Goal: Communication & Community: Answer question/provide support

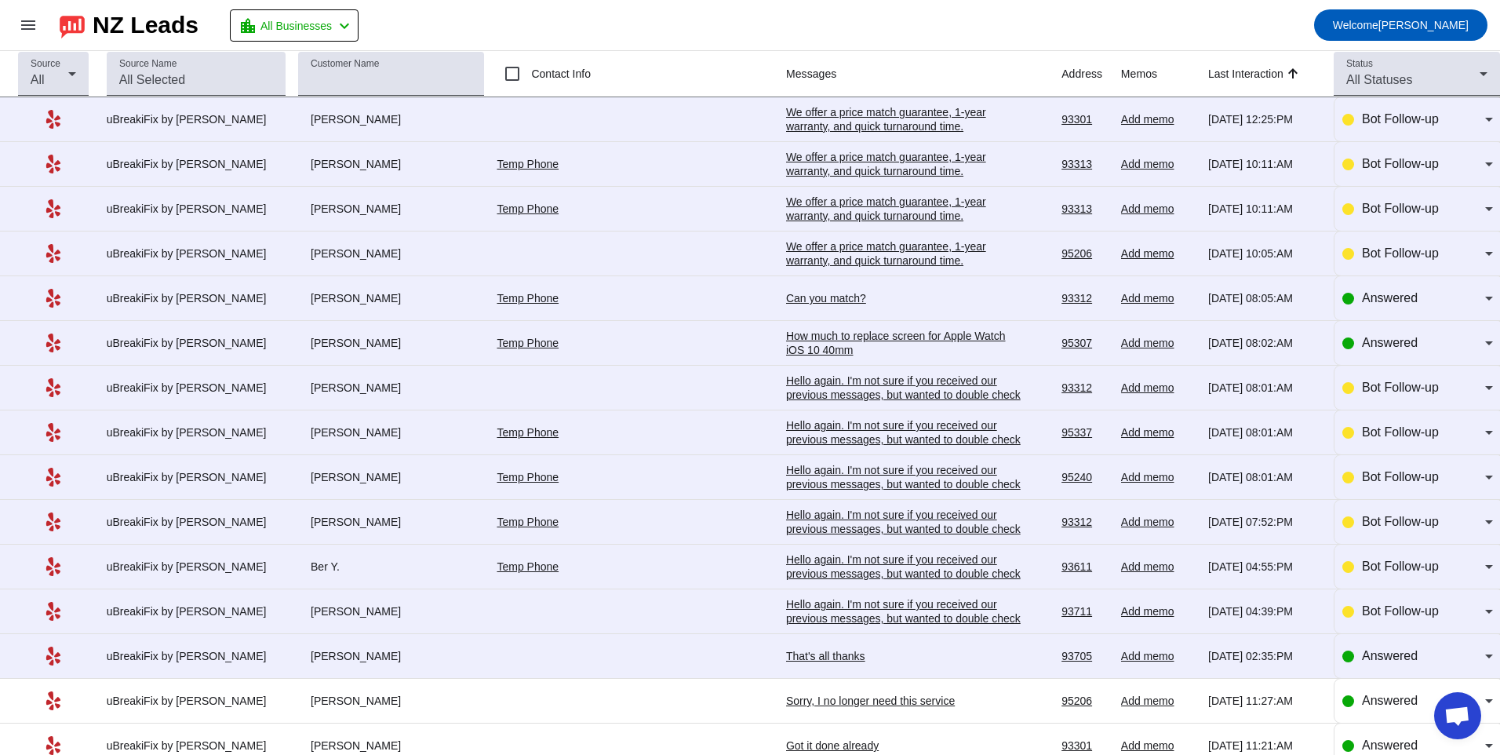
click at [799, 651] on div "That's all thanks" at bounding box center [903, 656] width 235 height 14
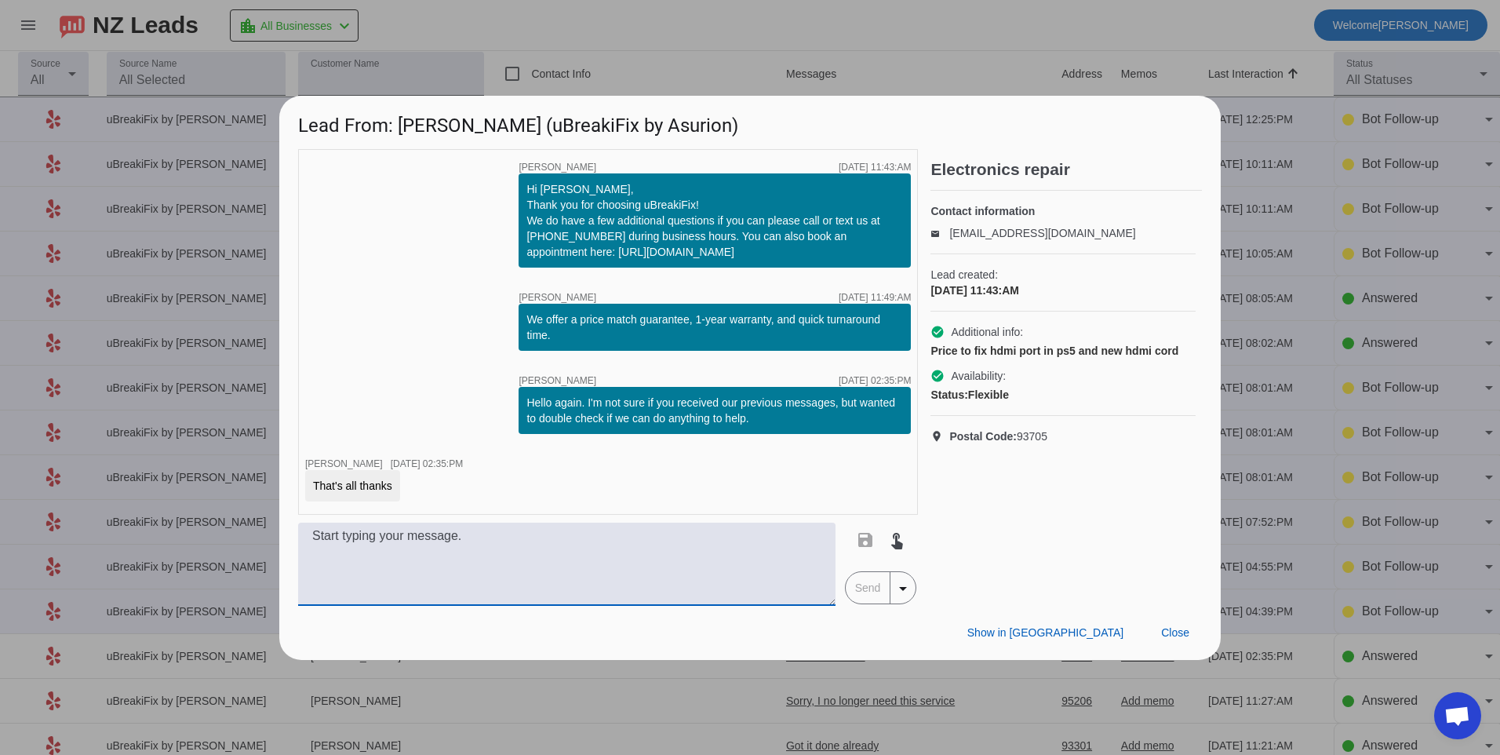
click at [552, 541] on textarea at bounding box center [566, 564] width 537 height 83
type textarea "For the HDMI port repair we offer that for $199.99 plus tax."
click at [853, 586] on span "Send" at bounding box center [868, 587] width 45 height 31
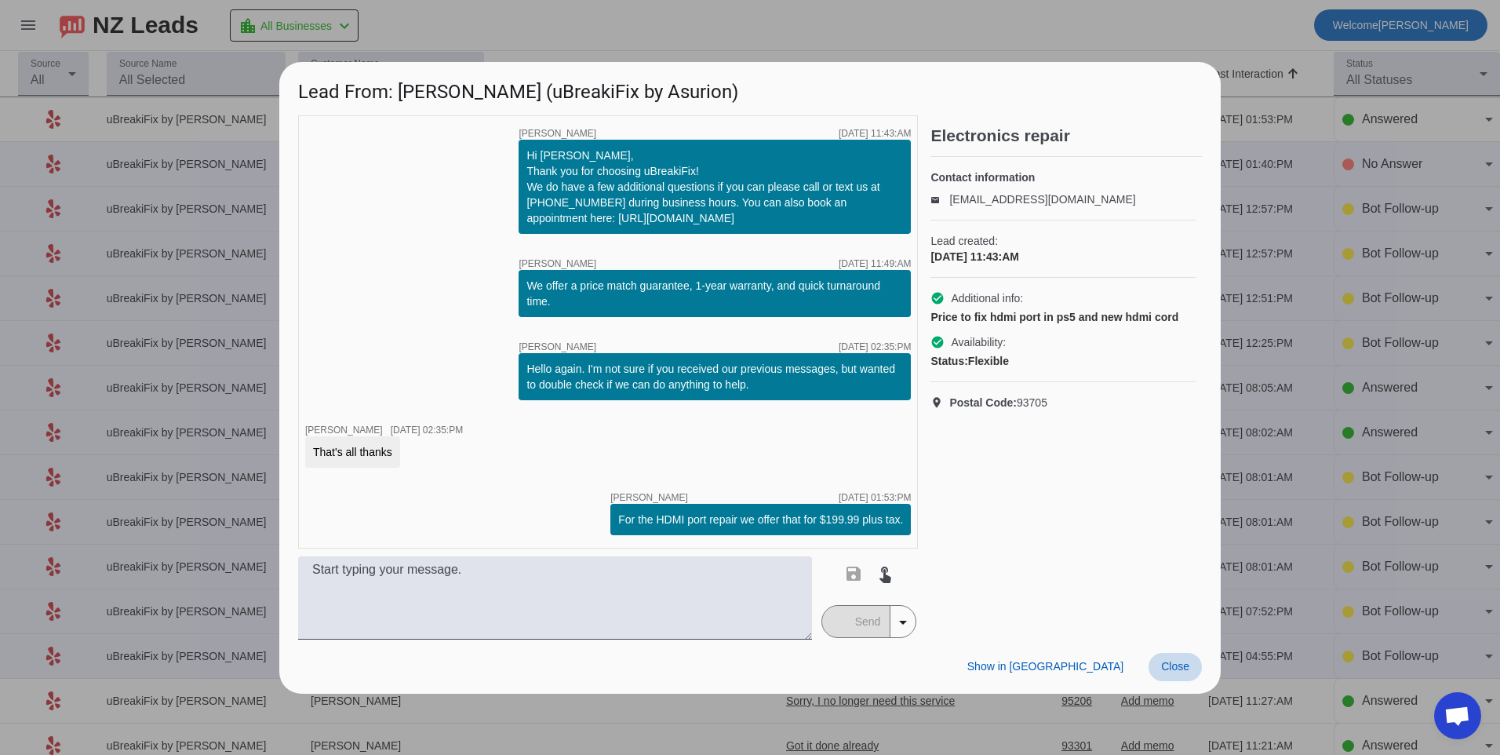
click at [1178, 663] on span "Close" at bounding box center [1175, 666] width 28 height 13
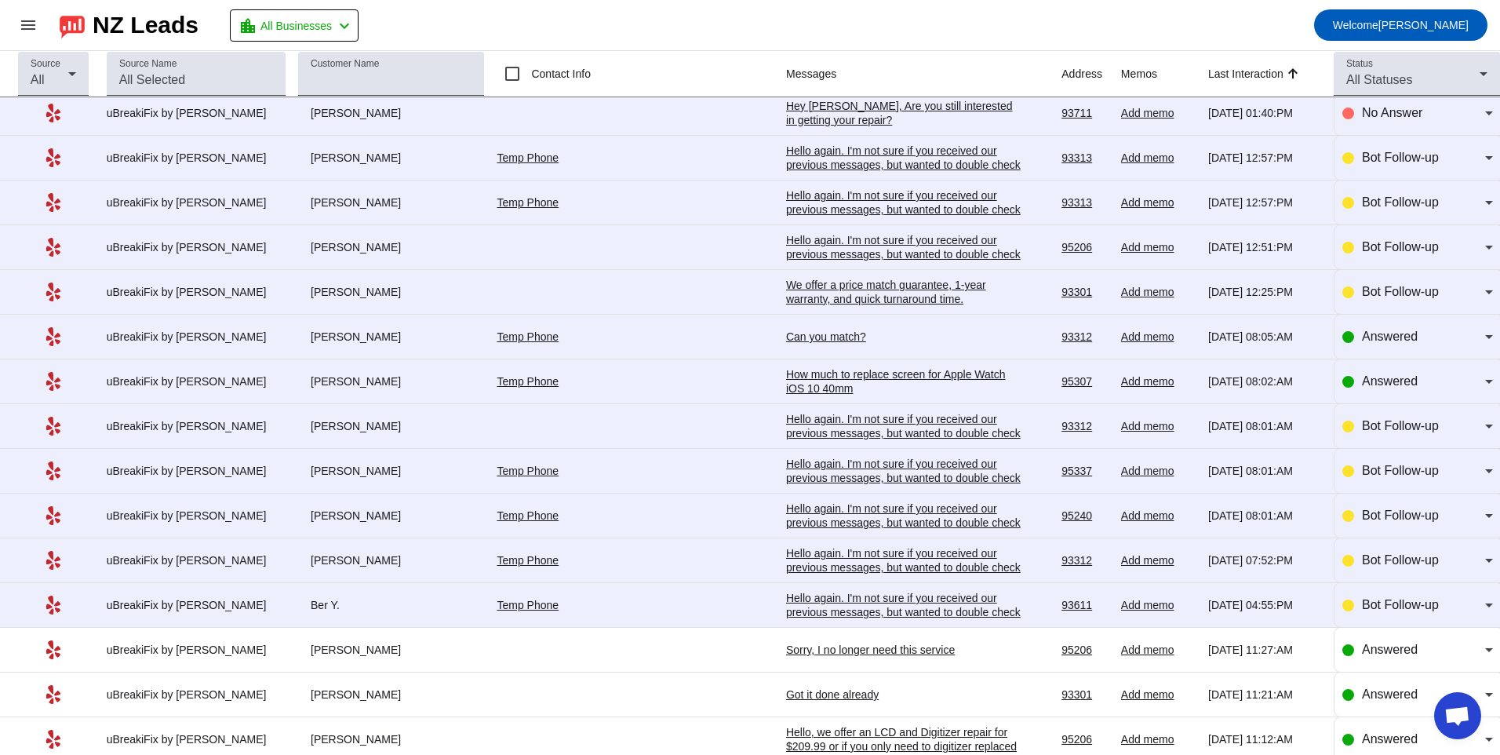
scroll to position [78, 0]
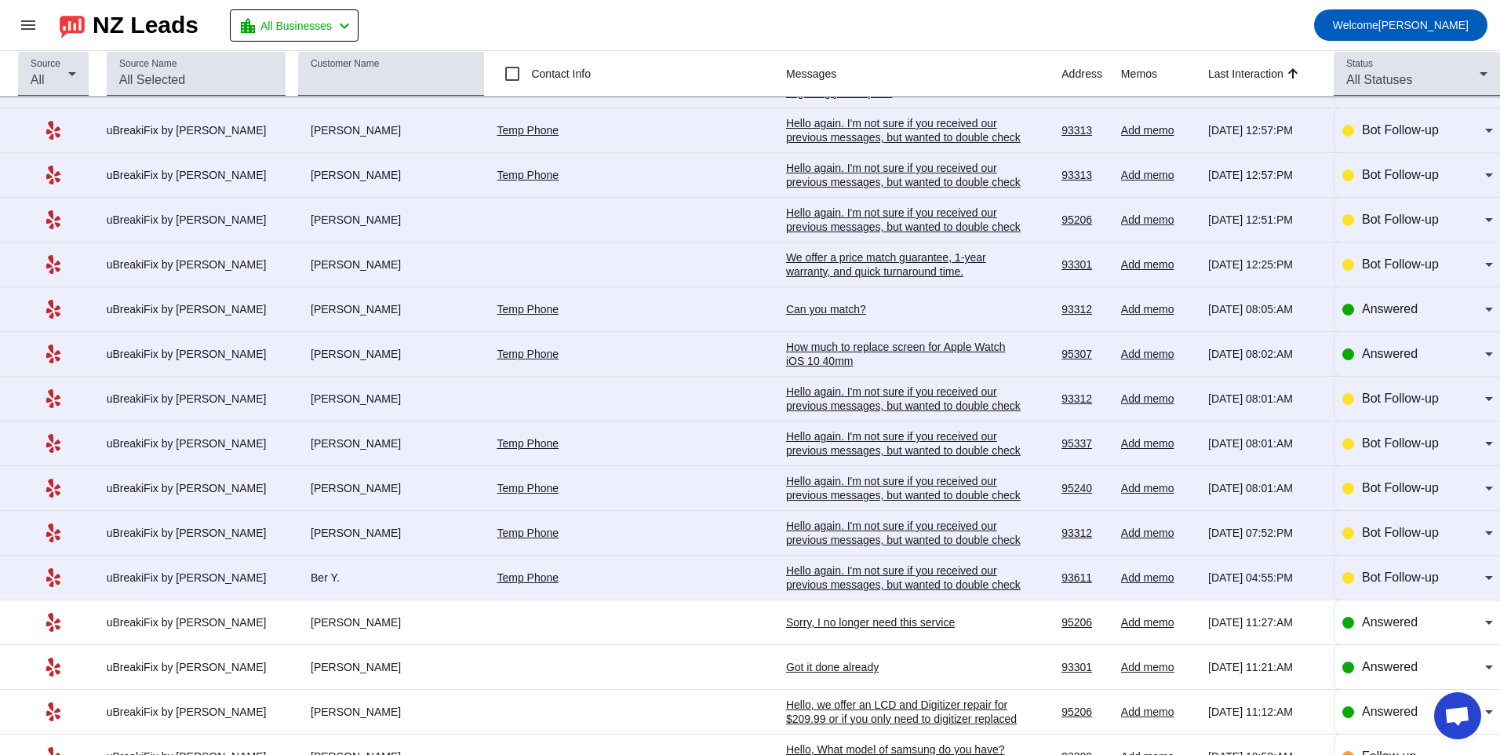
click at [678, 586] on td "Temp Phone" at bounding box center [641, 577] width 289 height 45
click at [786, 581] on div "Hello again. I'm not sure if you received our previous messages, but wanted to …" at bounding box center [903, 584] width 235 height 42
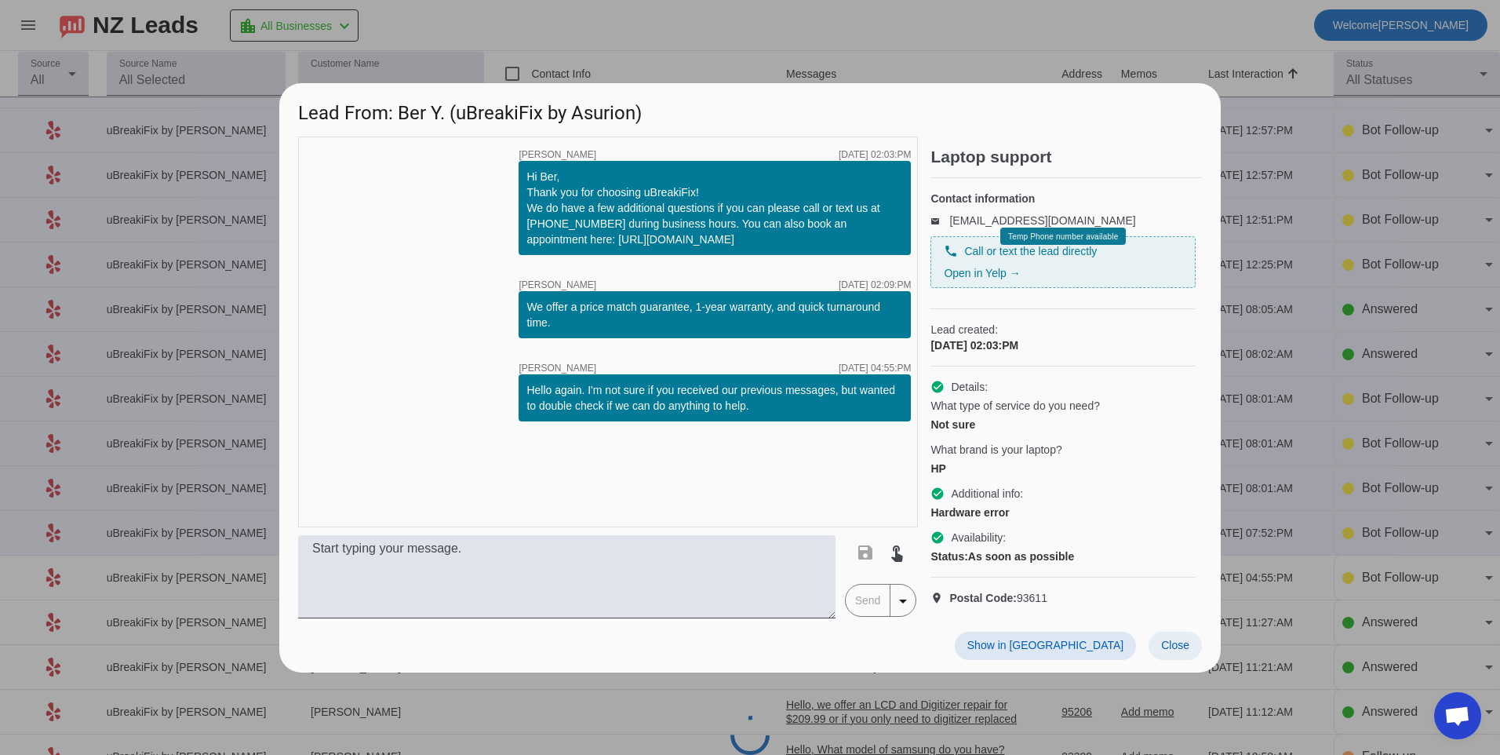
click at [1186, 651] on span "Close" at bounding box center [1175, 645] width 28 height 13
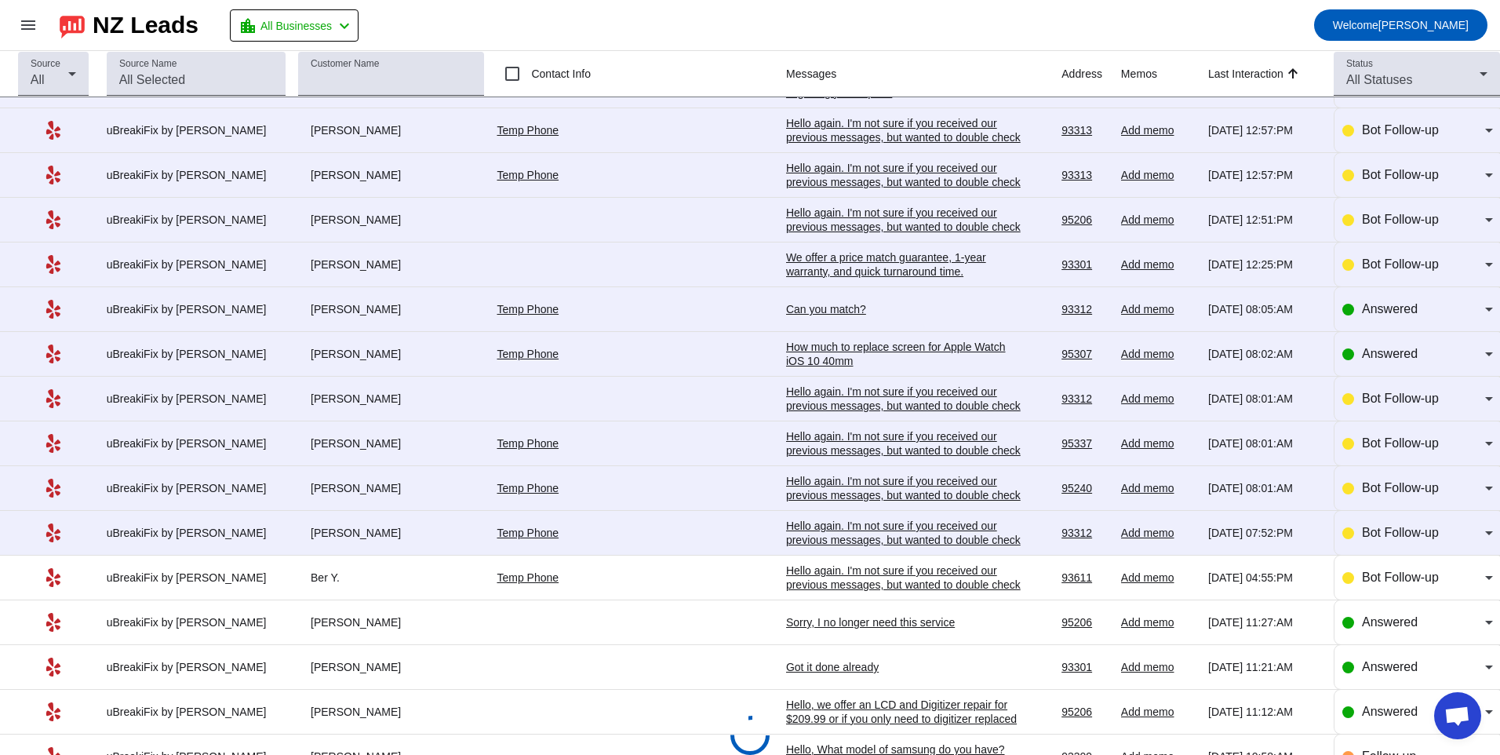
scroll to position [0, 0]
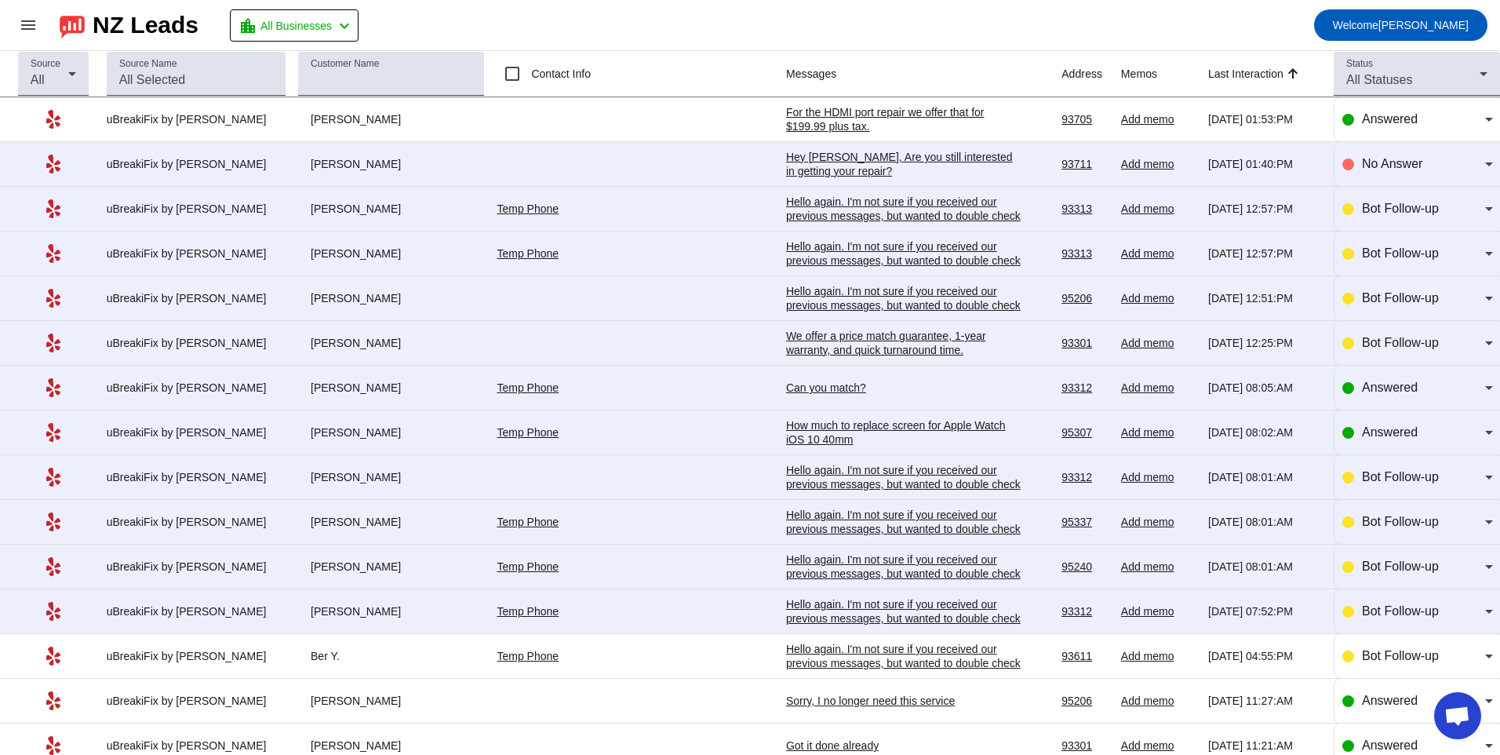
click at [694, 593] on td "Temp Phone" at bounding box center [641, 611] width 289 height 45
click at [786, 611] on div "Hello again. I'm not sure if you received our previous messages, but wanted to …" at bounding box center [903, 618] width 235 height 42
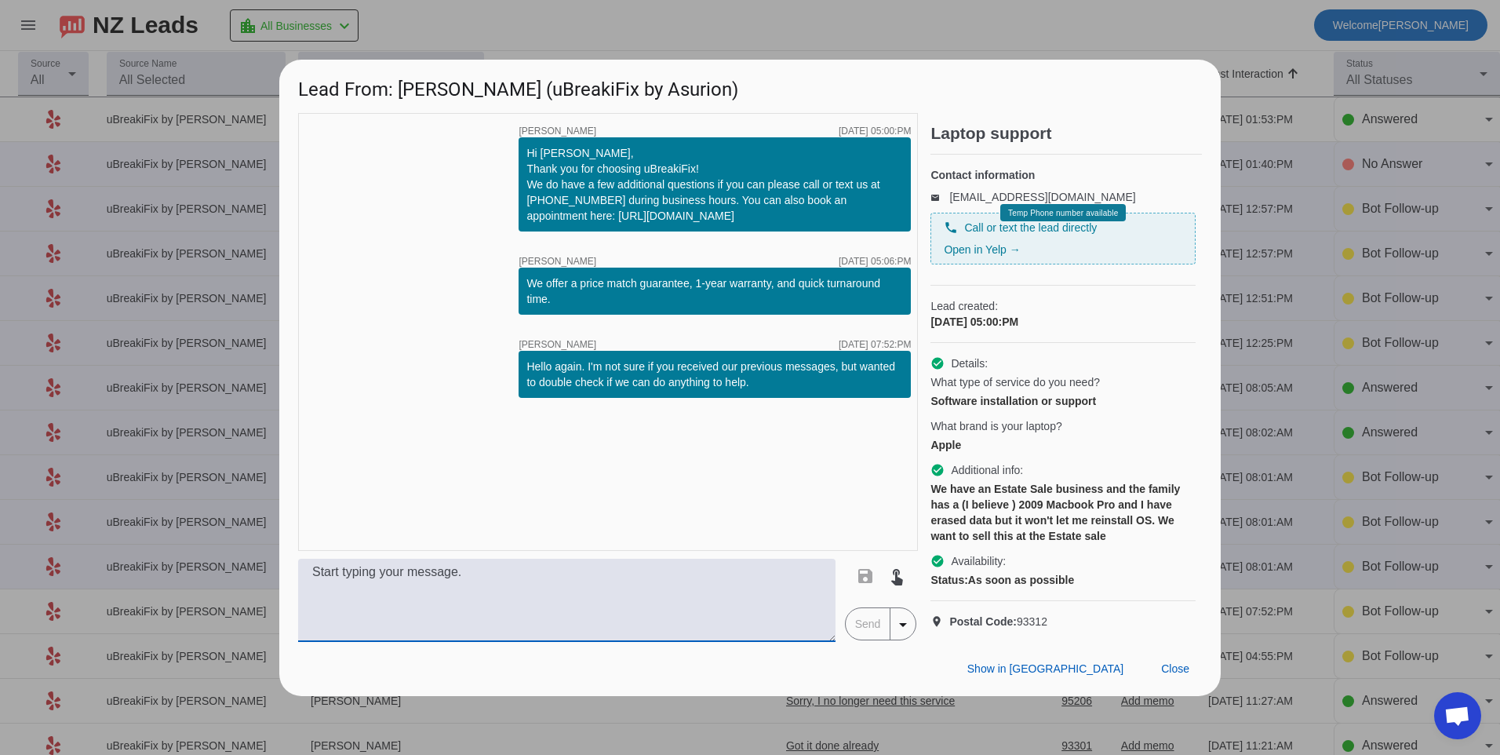
click at [756, 611] on textarea at bounding box center [566, 600] width 537 height 83
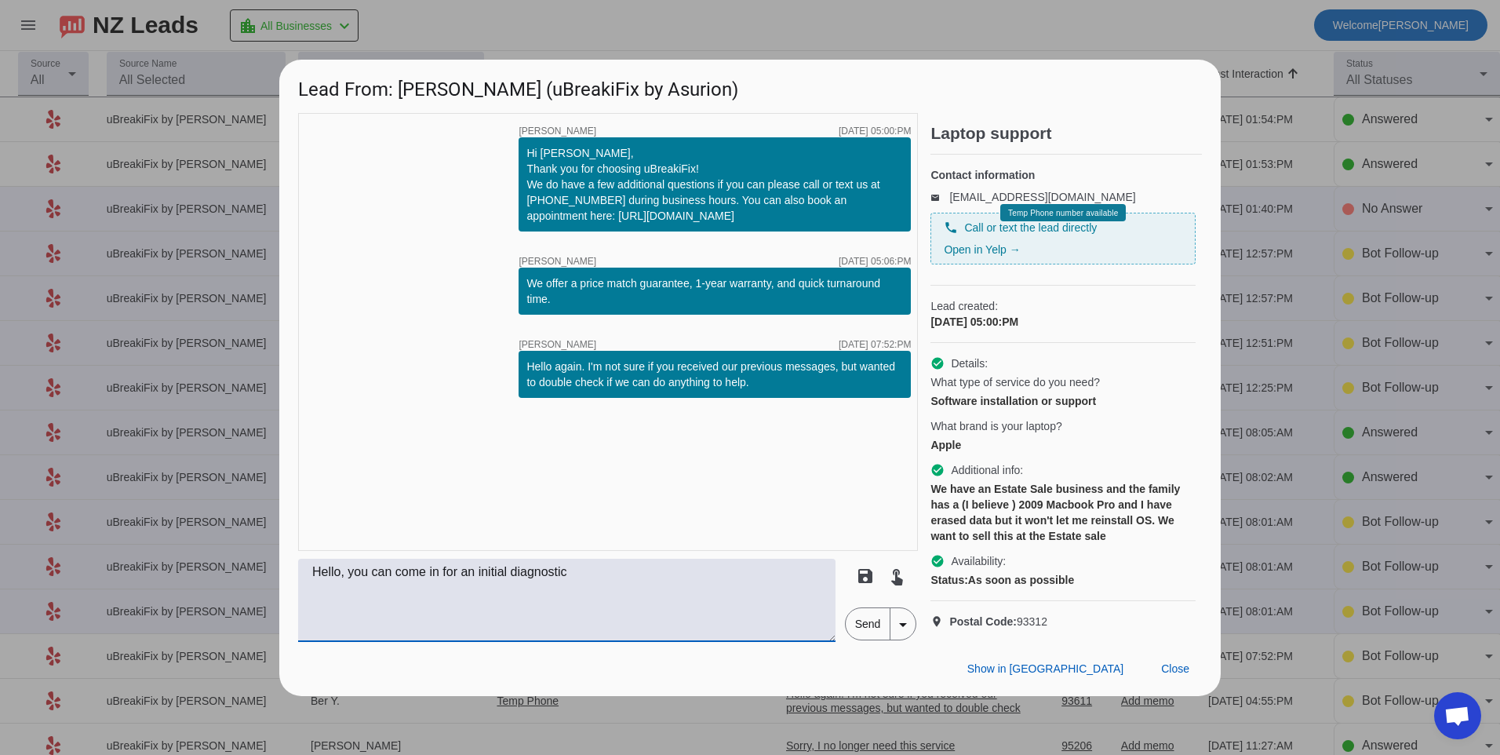
click at [644, 599] on textarea "Hello, you can come in for an initial diagnostic" at bounding box center [566, 600] width 537 height 83
type textarea "Hello, you can come in for an initial diagnostic for $40 so that we can assess …"
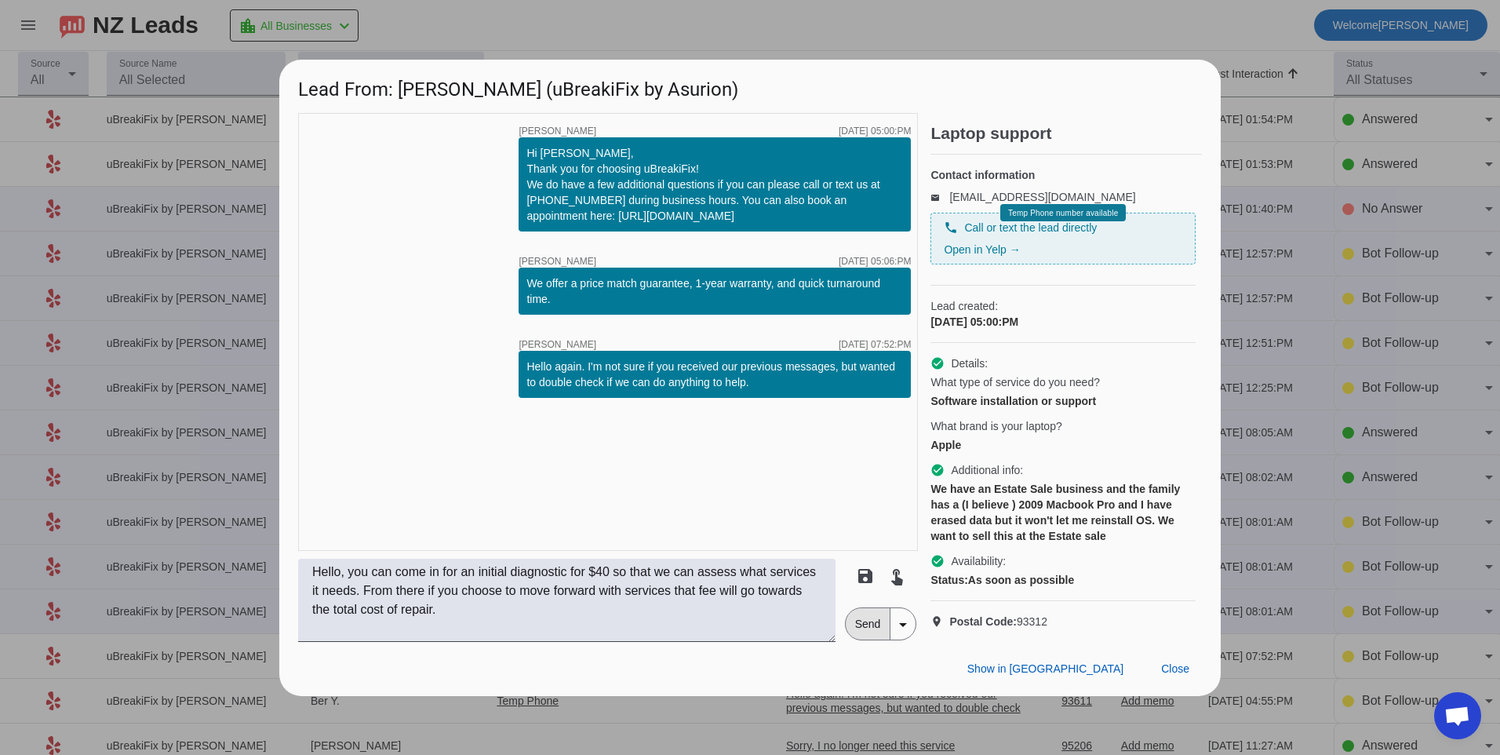
click at [855, 639] on span "Send" at bounding box center [868, 623] width 45 height 31
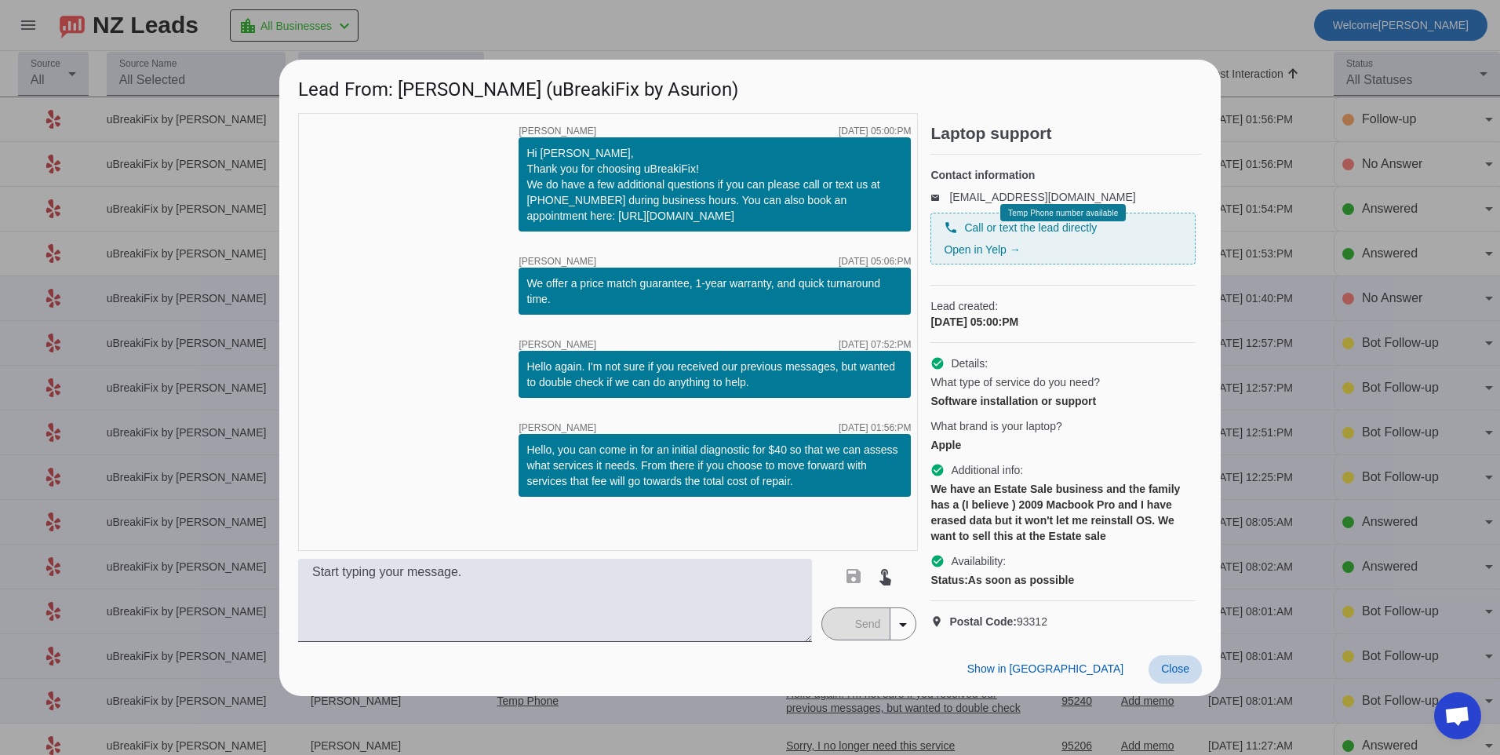
click at [1183, 675] on span "Close" at bounding box center [1175, 668] width 28 height 13
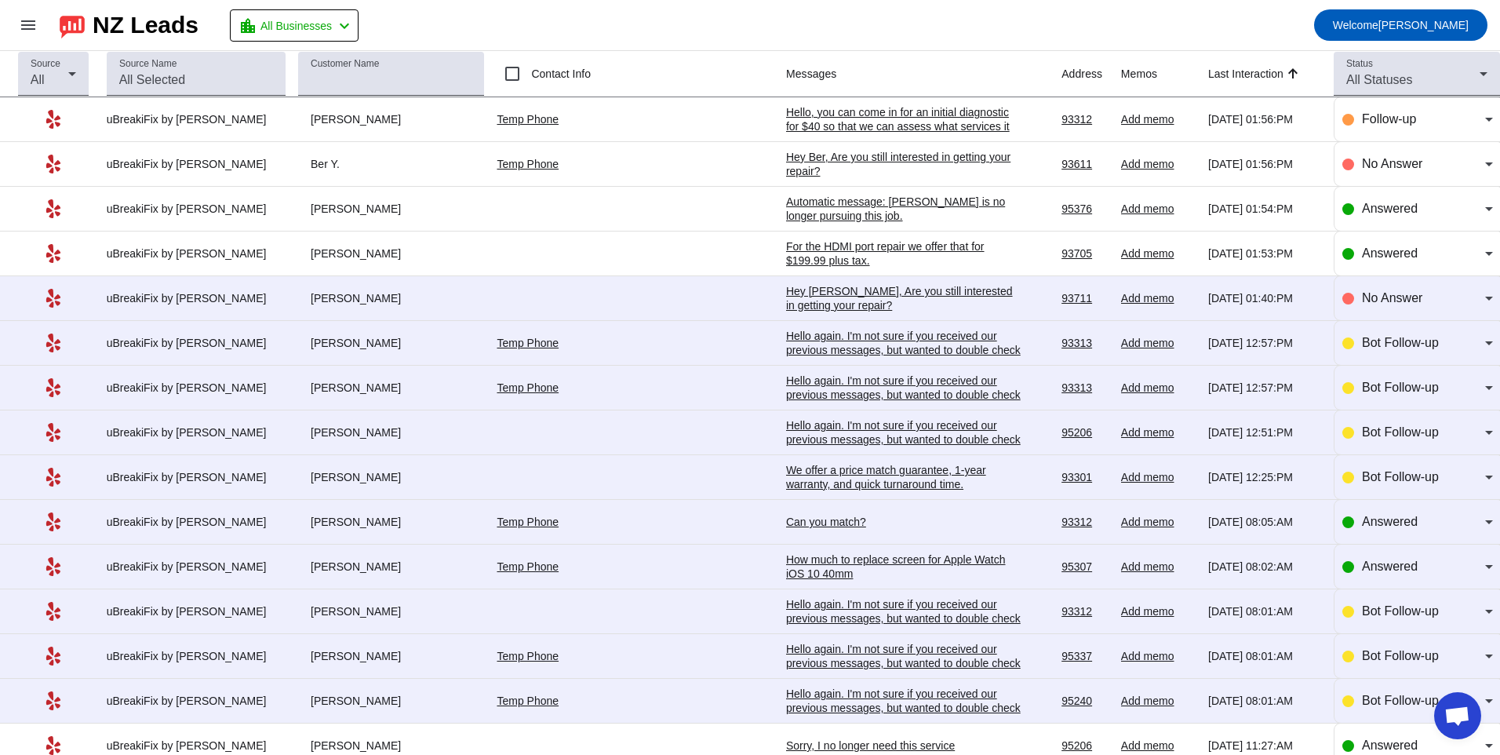
click at [786, 468] on div "We offer a price match guarantee, 1-year warranty, and quick turnaround time.​" at bounding box center [903, 477] width 235 height 28
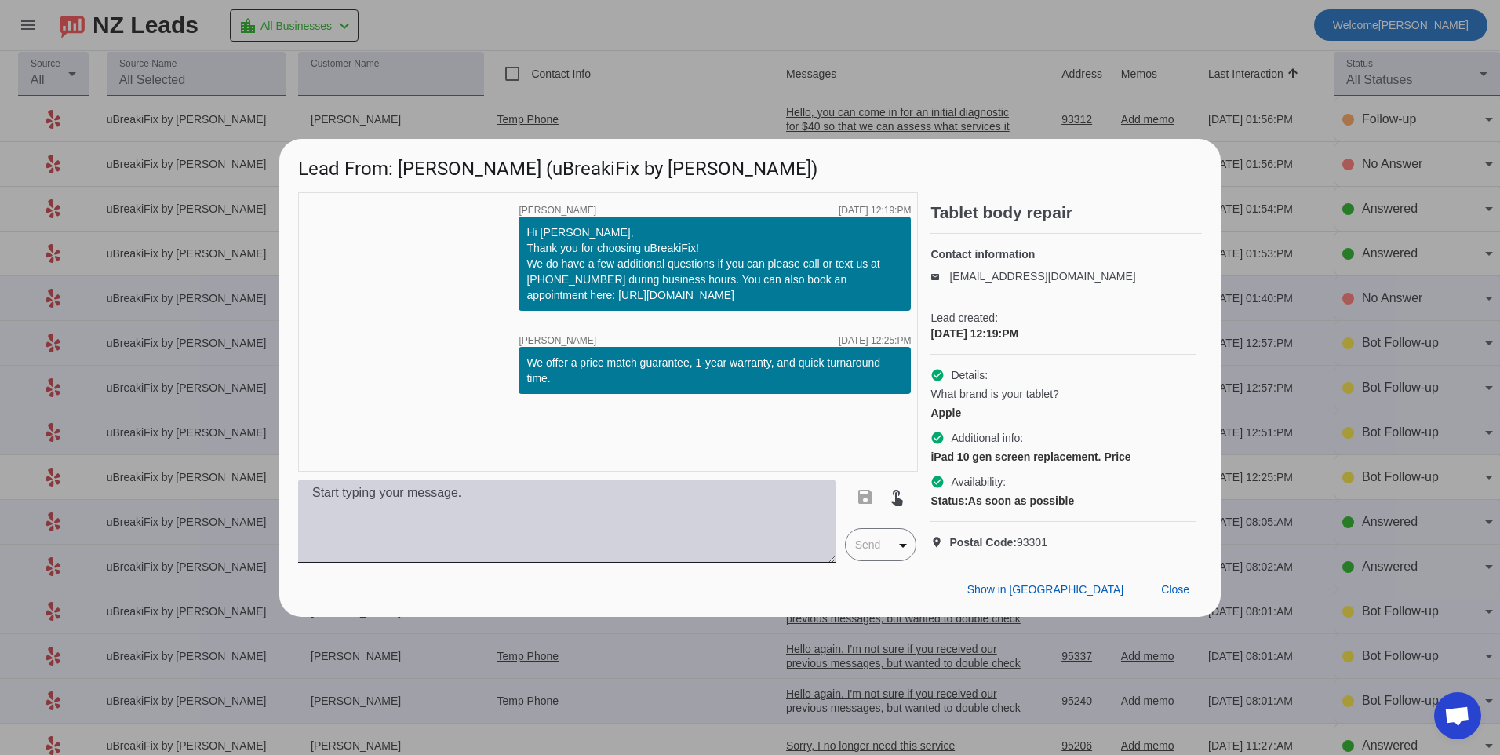
click at [710, 541] on textarea at bounding box center [566, 520] width 537 height 83
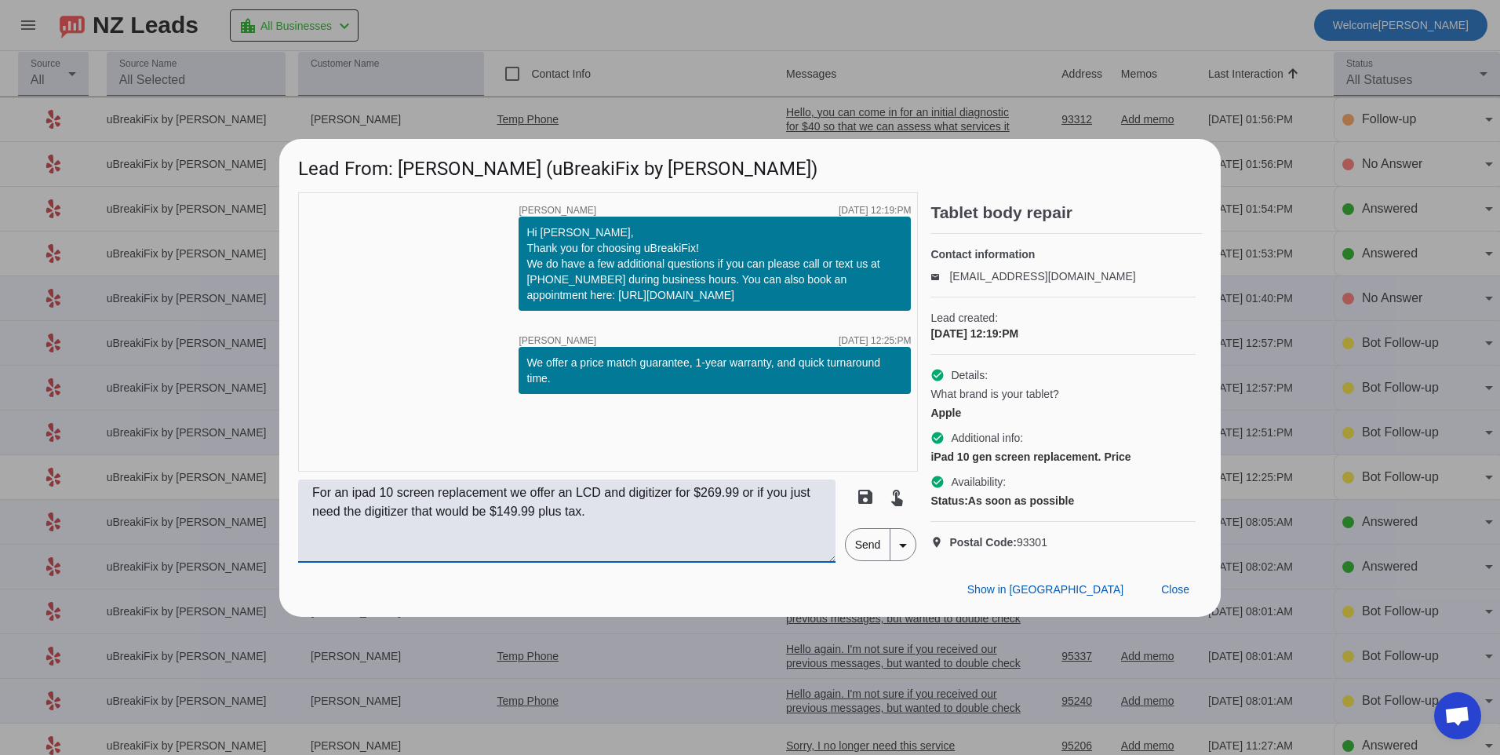
type textarea "For an ipad 10 screen replacement we offer an LCD and digitizer for $269.99 or …"
click at [863, 559] on span "Send" at bounding box center [868, 544] width 45 height 31
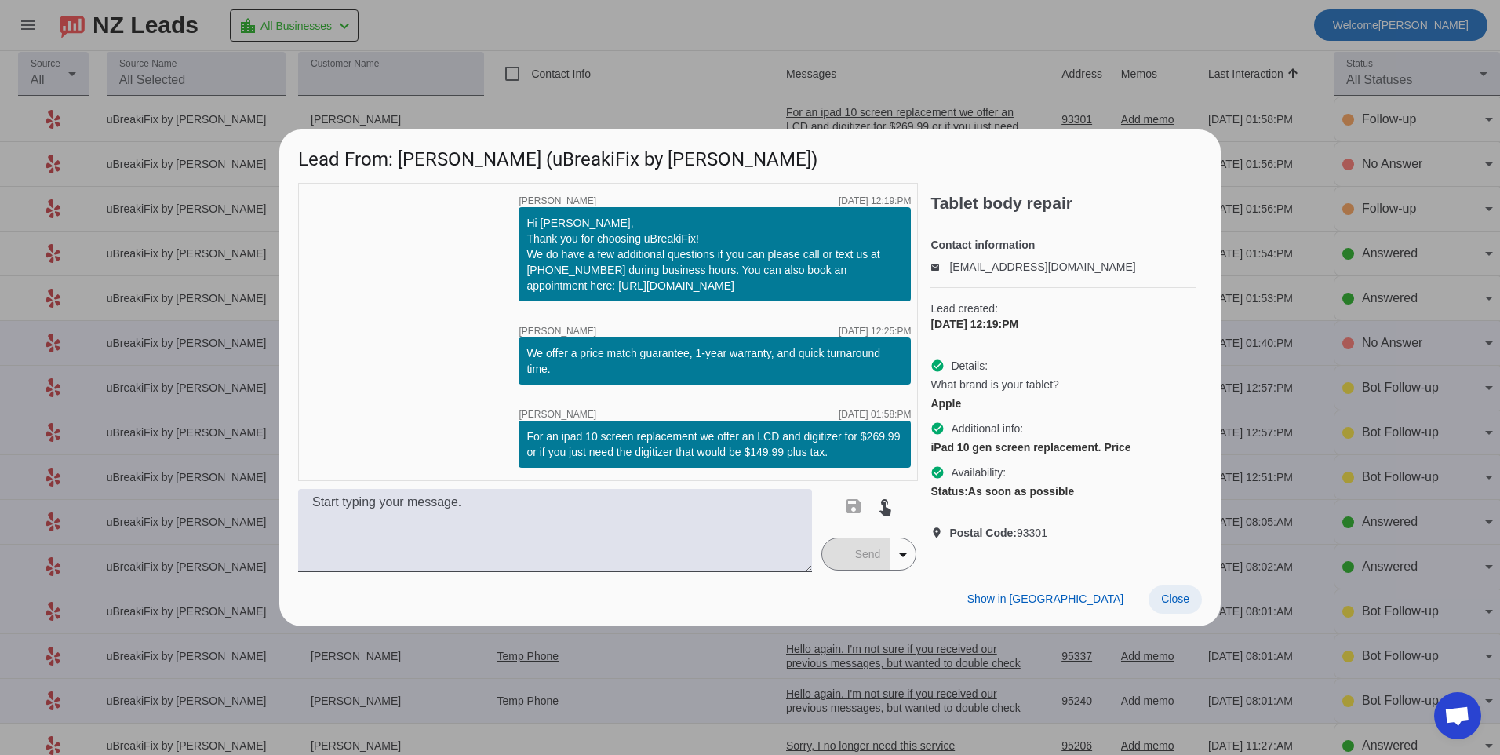
click at [1169, 605] on span "Close" at bounding box center [1175, 598] width 28 height 13
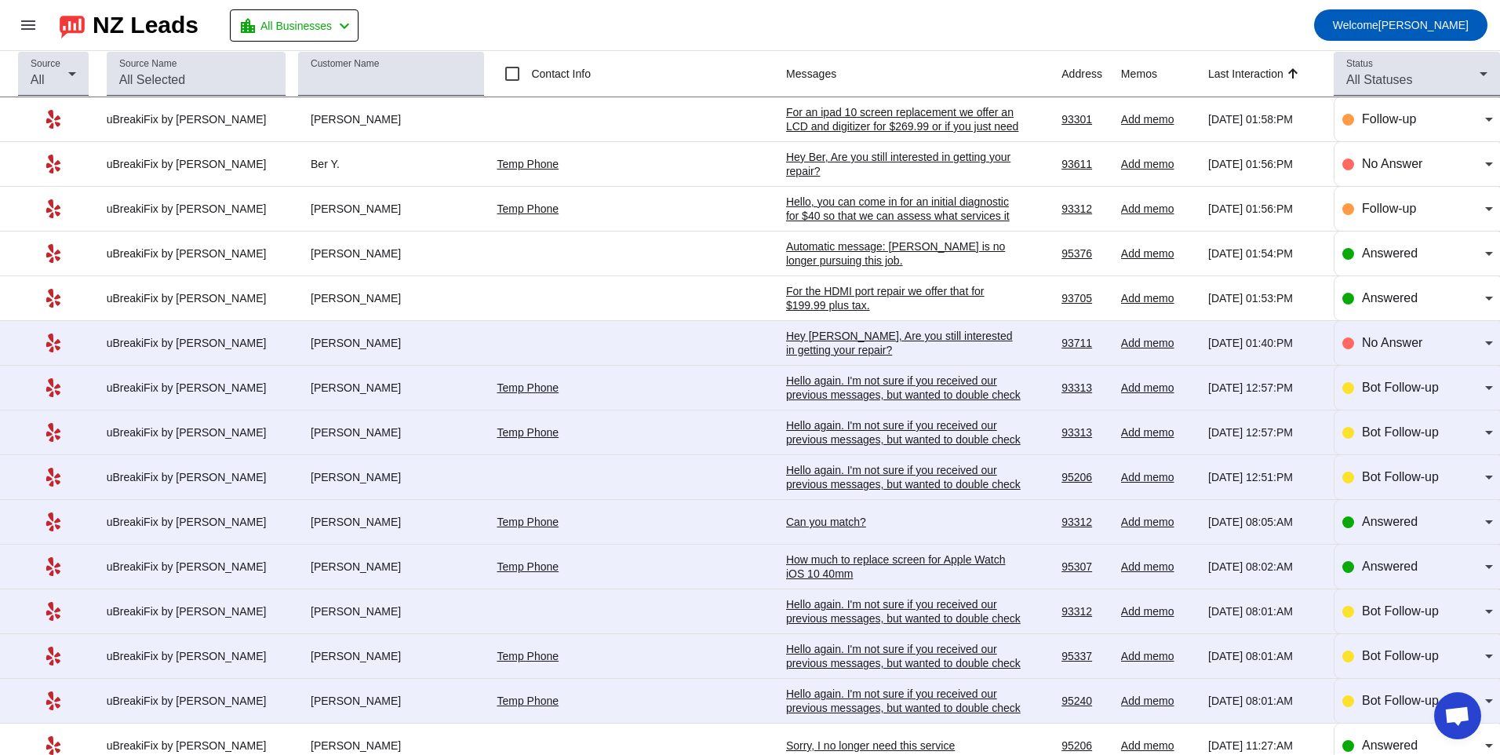
click at [807, 391] on div "Hello again. I'm not sure if you received our previous messages, but wanted to …" at bounding box center [903, 394] width 235 height 42
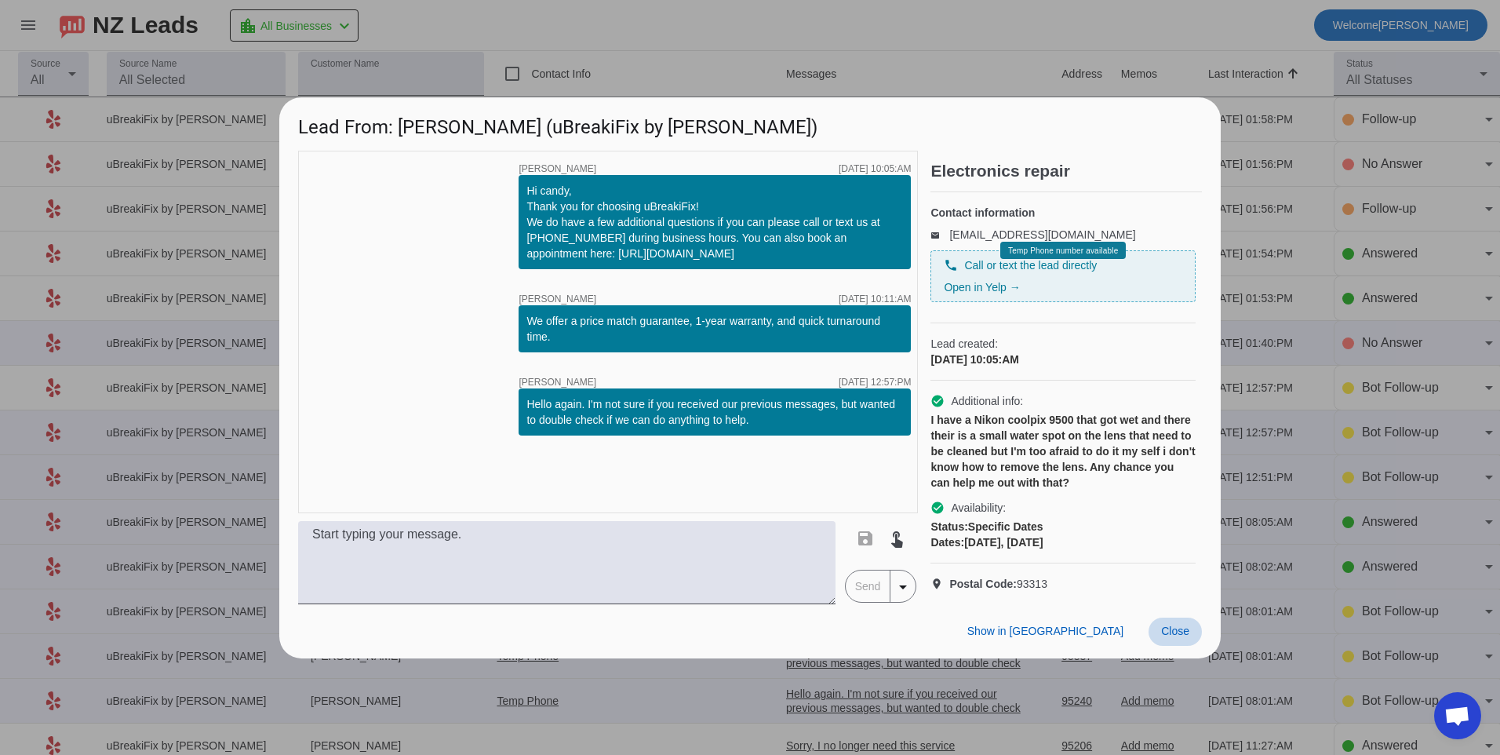
click at [1176, 637] on span "Close" at bounding box center [1175, 630] width 28 height 13
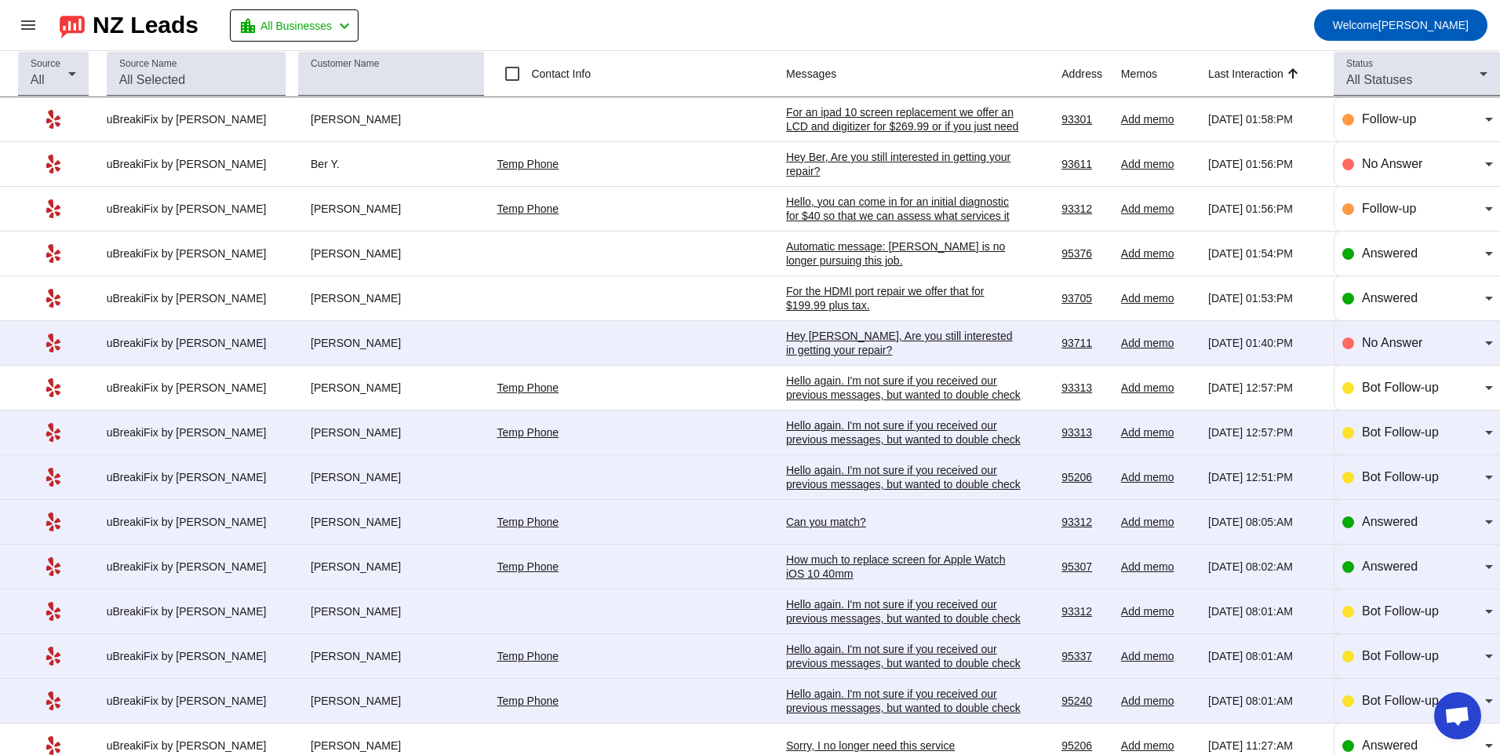
click at [817, 350] on div "Hey [PERSON_NAME], Are you still interested in getting your repair?​" at bounding box center [903, 343] width 235 height 28
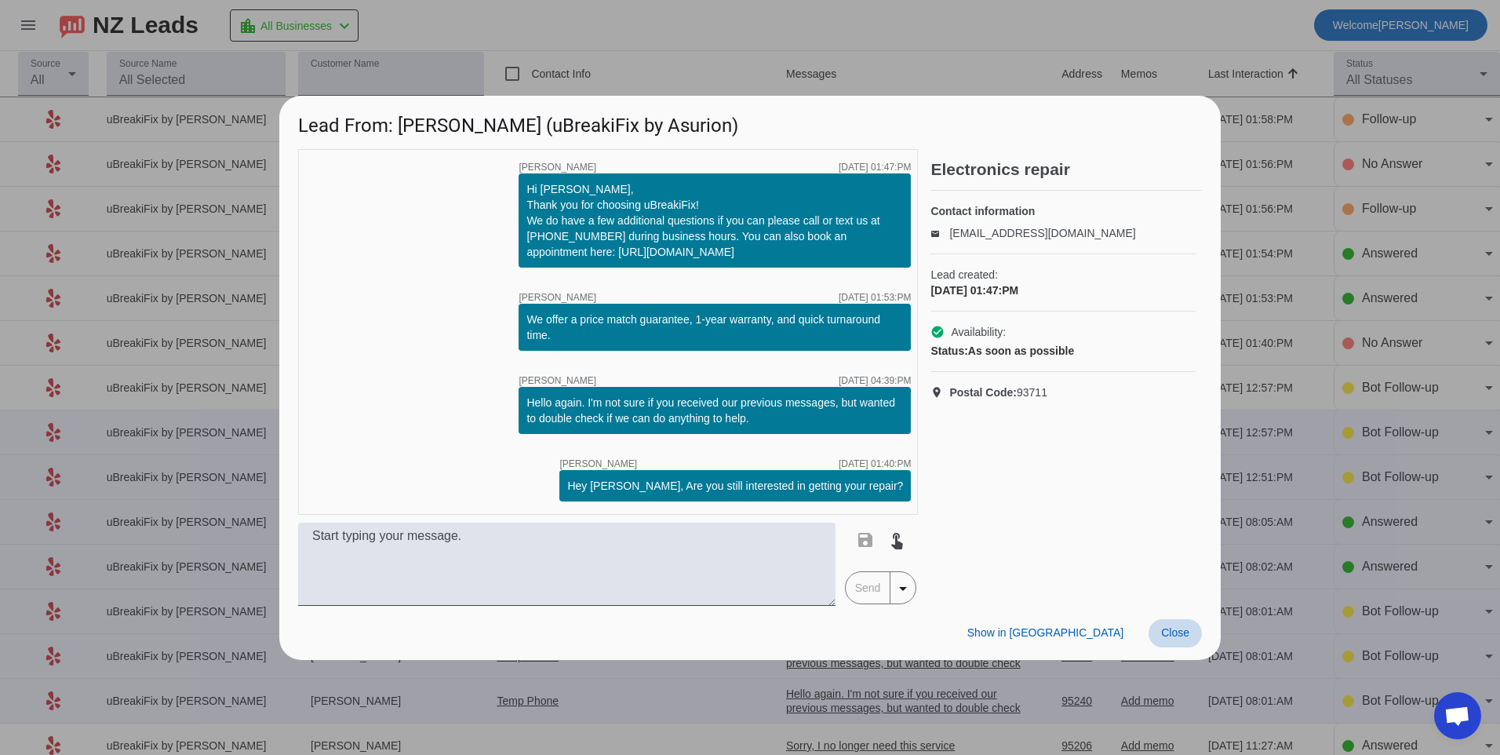
click at [1171, 637] on span "Close" at bounding box center [1175, 632] width 28 height 13
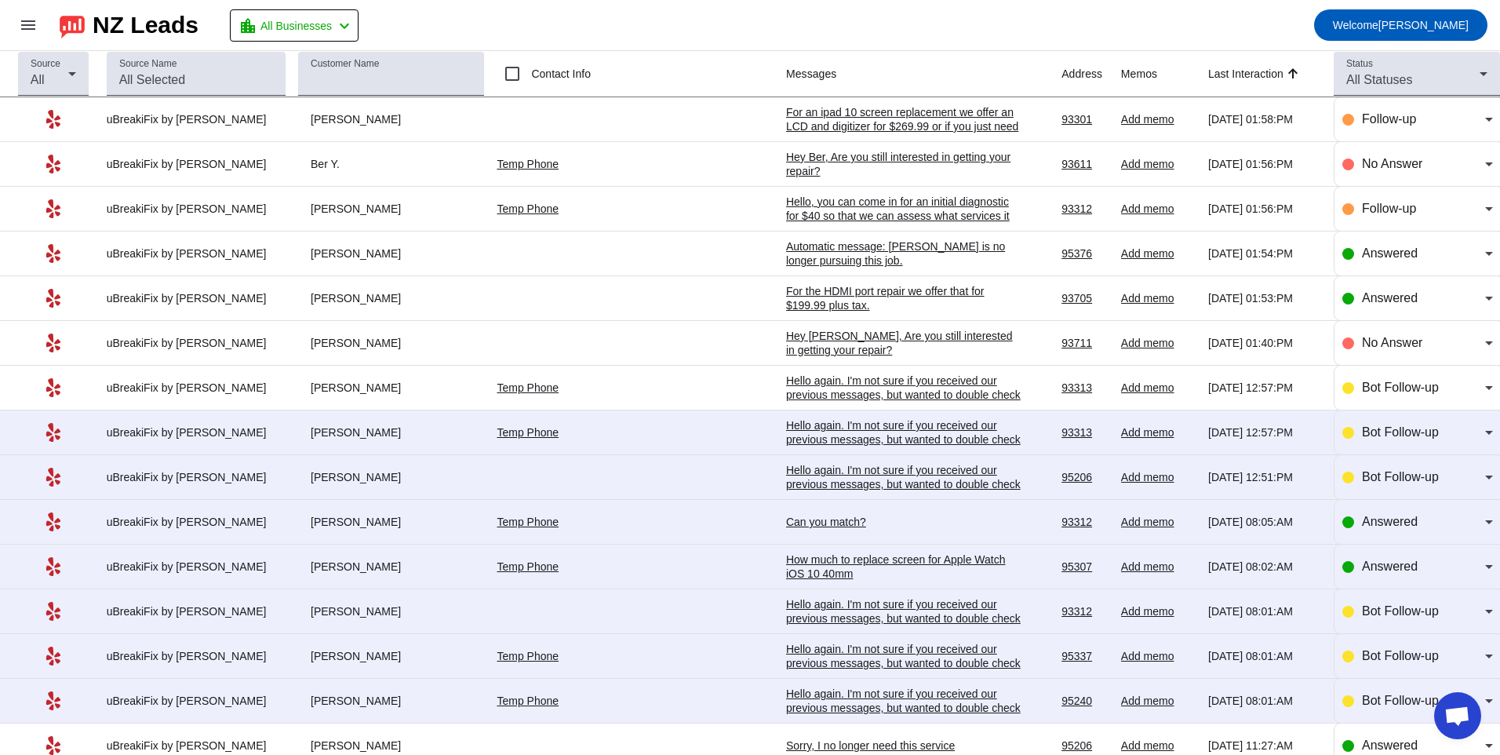
click at [786, 428] on div "Hello again. I'm not sure if you received our previous messages, but wanted to …" at bounding box center [903, 439] width 235 height 42
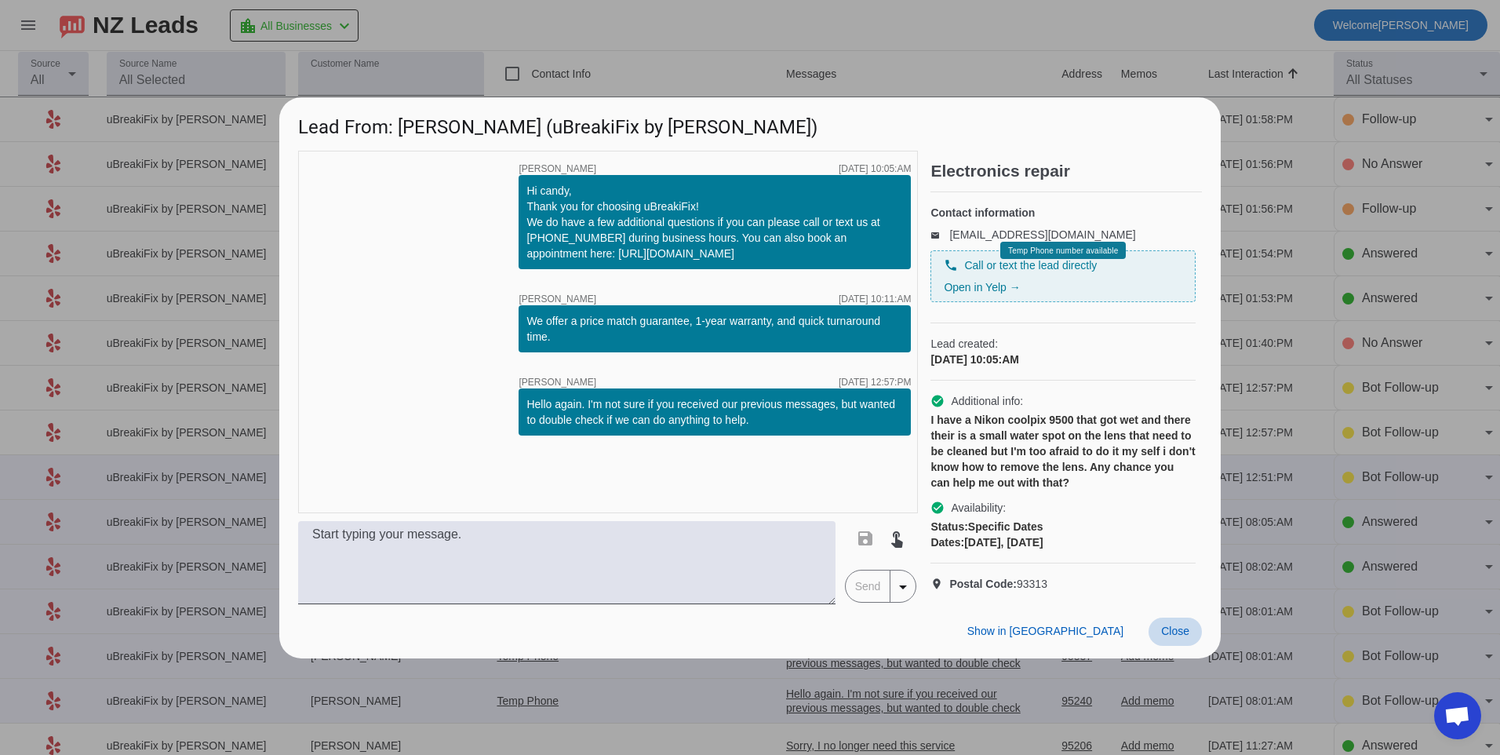
click at [1171, 637] on span "Close" at bounding box center [1175, 630] width 28 height 13
